Goal: Task Accomplishment & Management: Complete application form

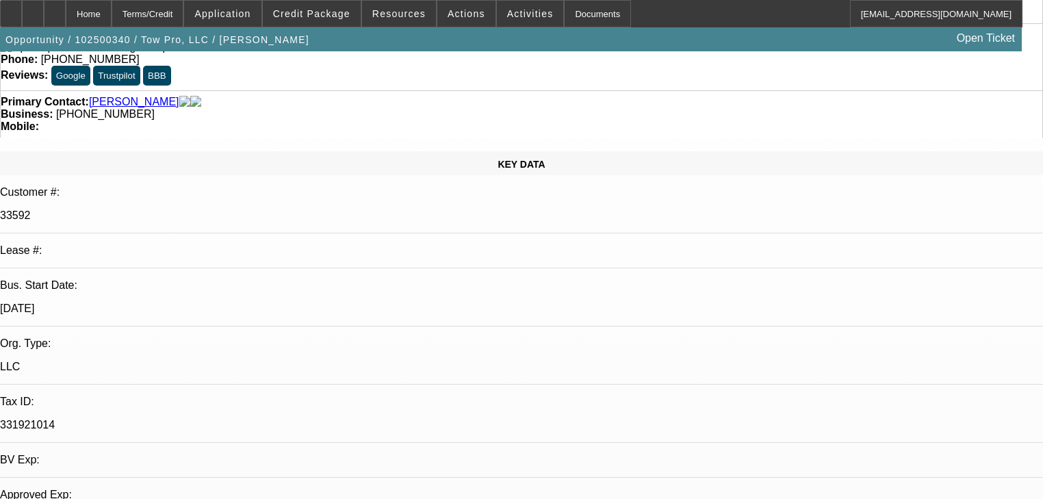
select select "0"
select select "2"
select select "0"
select select "6"
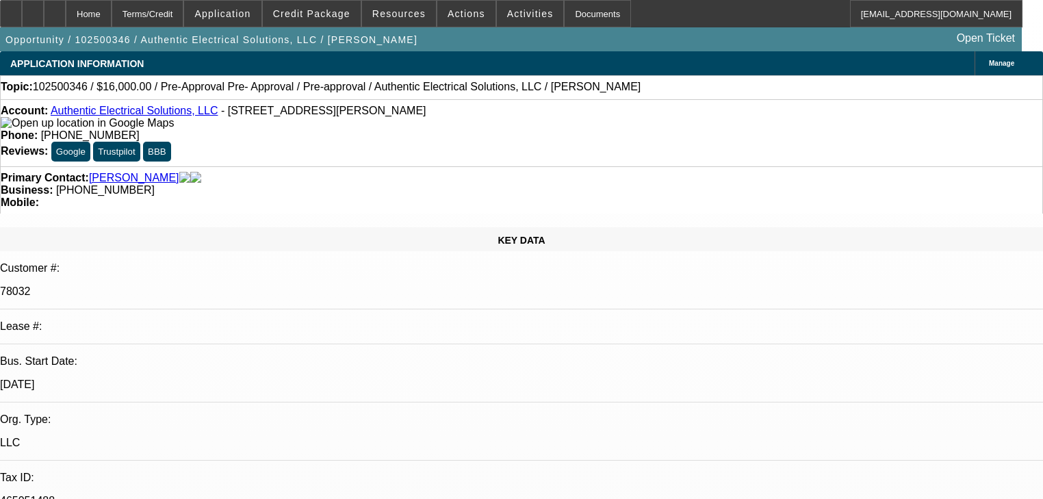
select select "0"
select select "3"
select select "0.1"
select select "4"
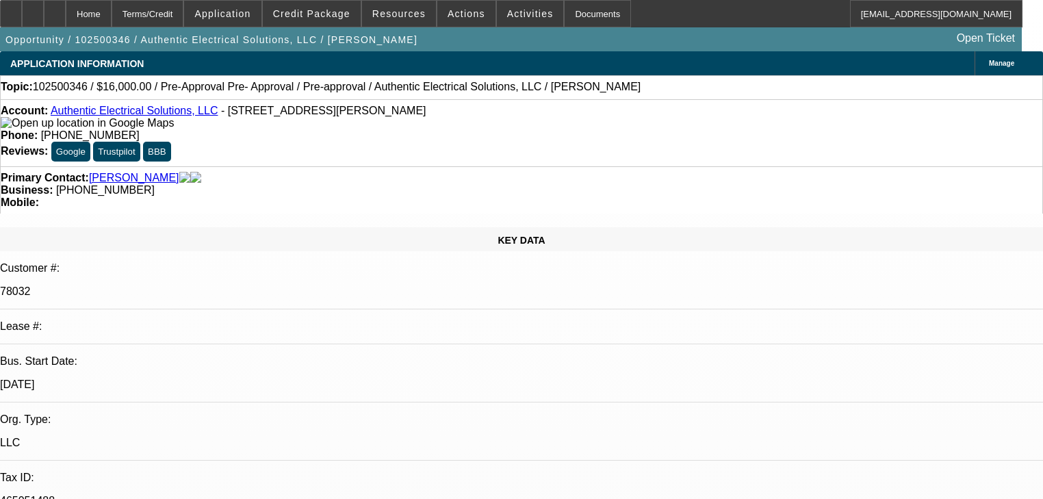
select select "0"
select select "3"
select select "0.1"
select select "4"
